Goal: Information Seeking & Learning: Learn about a topic

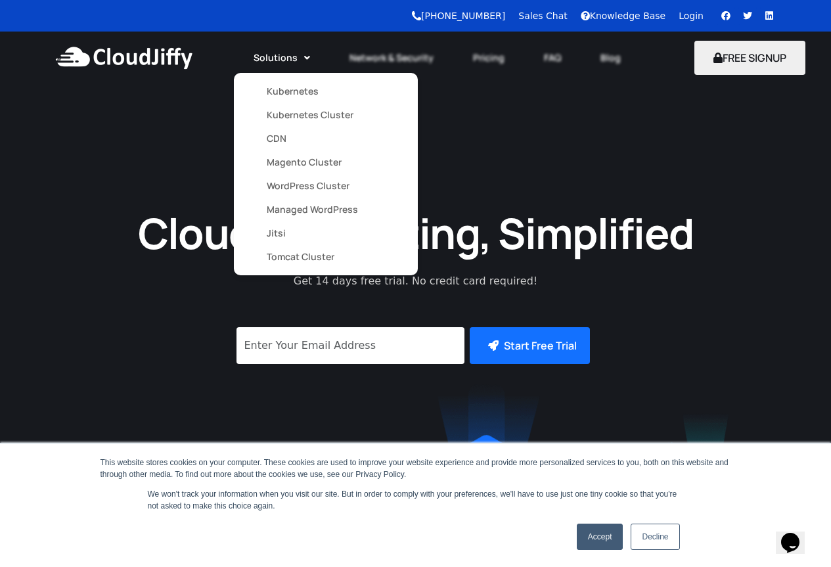
click at [283, 114] on link "Kubernetes Cluster" at bounding box center [326, 115] width 118 height 24
click at [299, 115] on link "Kubernetes Cluster" at bounding box center [326, 115] width 118 height 24
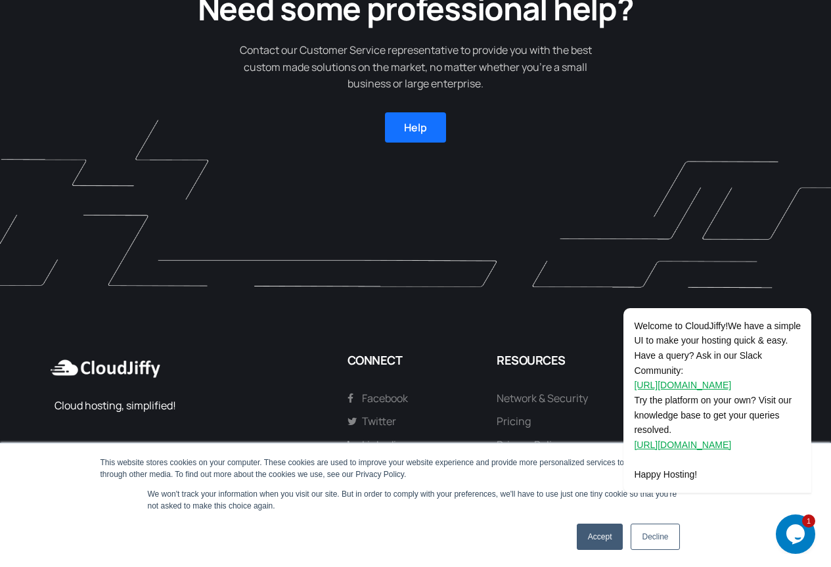
scroll to position [1226, 0]
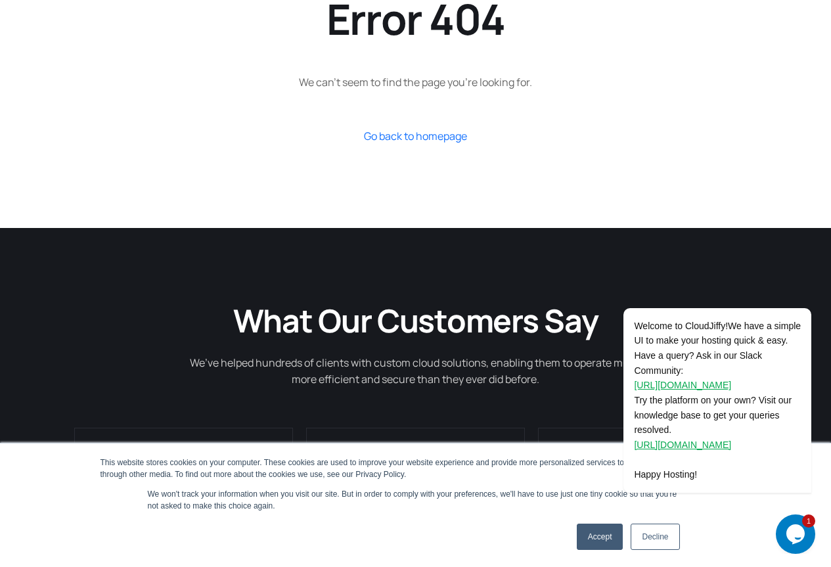
scroll to position [394, 0]
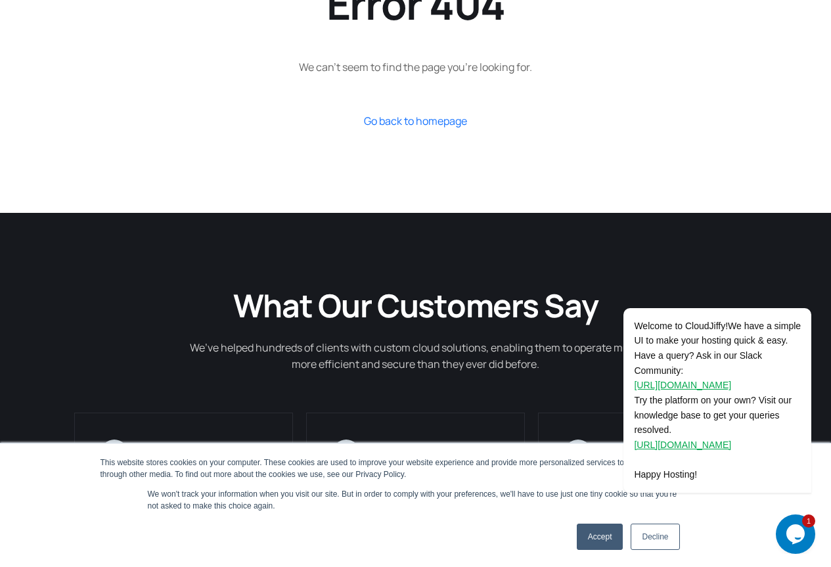
click at [599, 534] on link "Accept" at bounding box center [599, 536] width 47 height 26
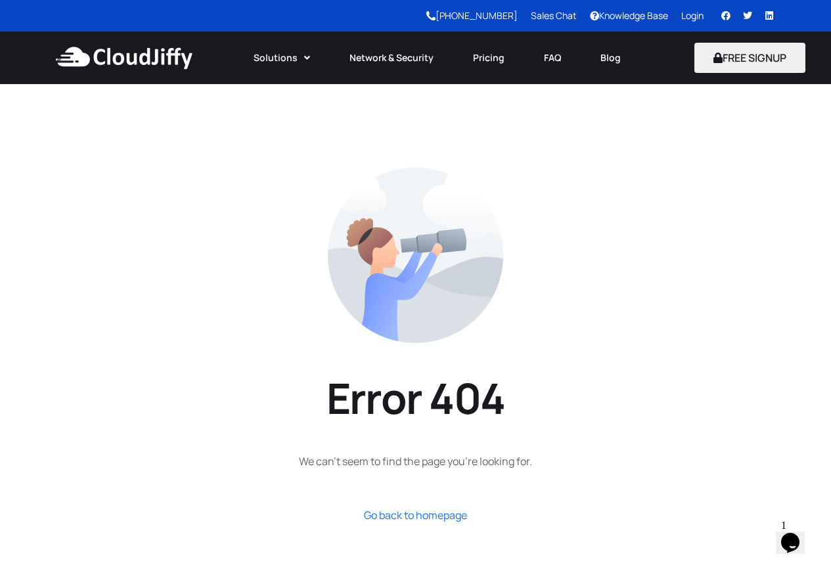
click at [110, 59] on img at bounding box center [124, 57] width 142 height 39
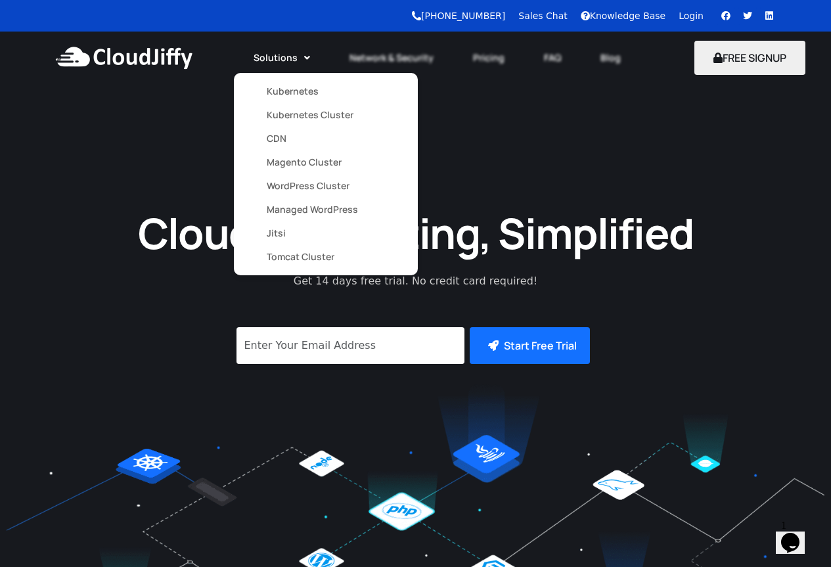
click at [288, 114] on link "Kubernetes Cluster" at bounding box center [326, 115] width 118 height 24
click at [282, 91] on link "Kubernetes" at bounding box center [326, 91] width 118 height 24
